Goal: Task Accomplishment & Management: Use online tool/utility

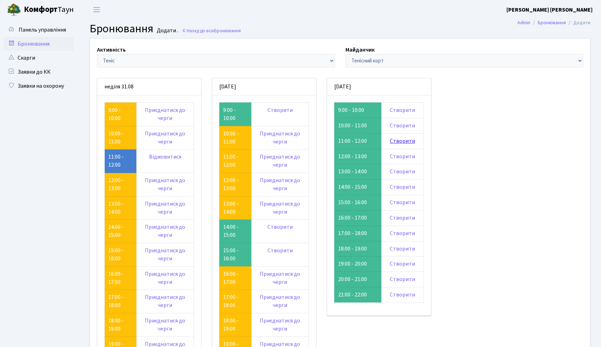
click at [402, 141] on link "Створити" at bounding box center [401, 141] width 25 height 8
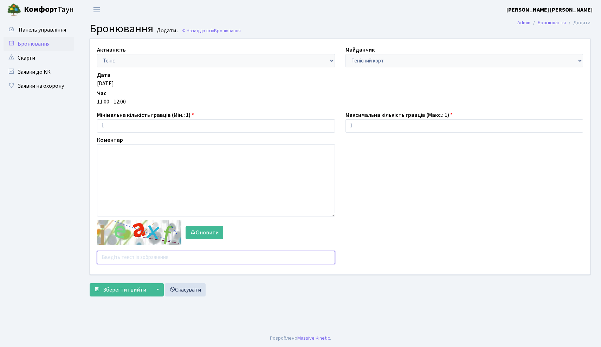
click at [163, 260] on input "text" at bounding box center [216, 257] width 238 height 13
type input "yxpgm"
click at [121, 292] on span "Зберегти і вийти" at bounding box center [124, 290] width 43 height 8
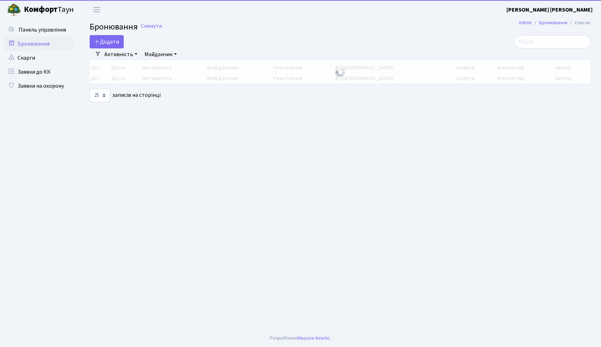
select select "25"
